Goal: Task Accomplishment & Management: Manage account settings

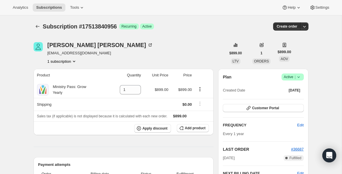
scroll to position [63, 0]
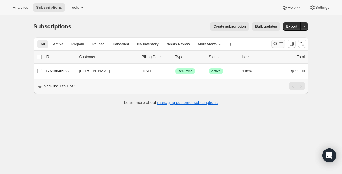
click at [279, 45] on icon "Search and filter results" at bounding box center [282, 44] width 6 height 6
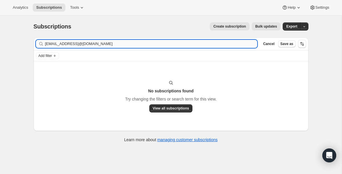
click at [184, 45] on input "[EMAIL_ADDRESS]@[DOMAIN_NAME]" at bounding box center [151, 44] width 213 height 8
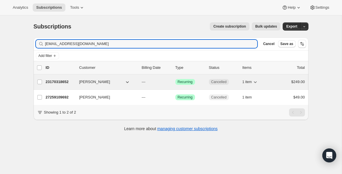
type input "[EMAIL_ADDRESS][DOMAIN_NAME]"
click at [61, 82] on p "23170318652" at bounding box center [60, 82] width 29 height 6
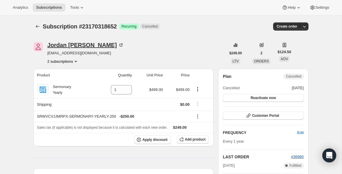
click at [85, 46] on div "[PERSON_NAME]" at bounding box center [86, 45] width 76 height 6
